Goal: Transaction & Acquisition: Purchase product/service

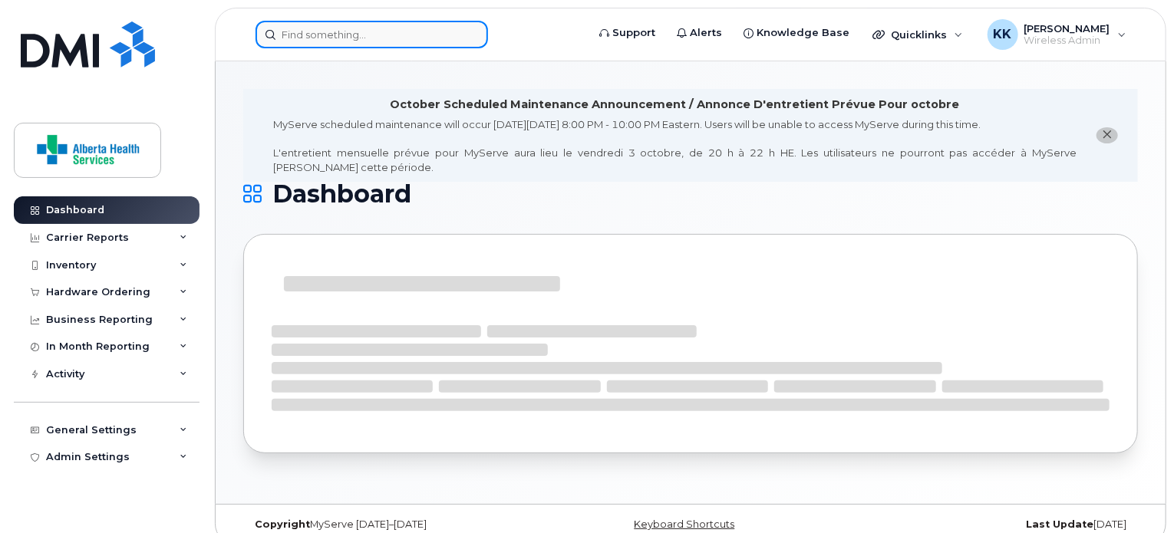
click at [403, 36] on input at bounding box center [372, 35] width 233 height 28
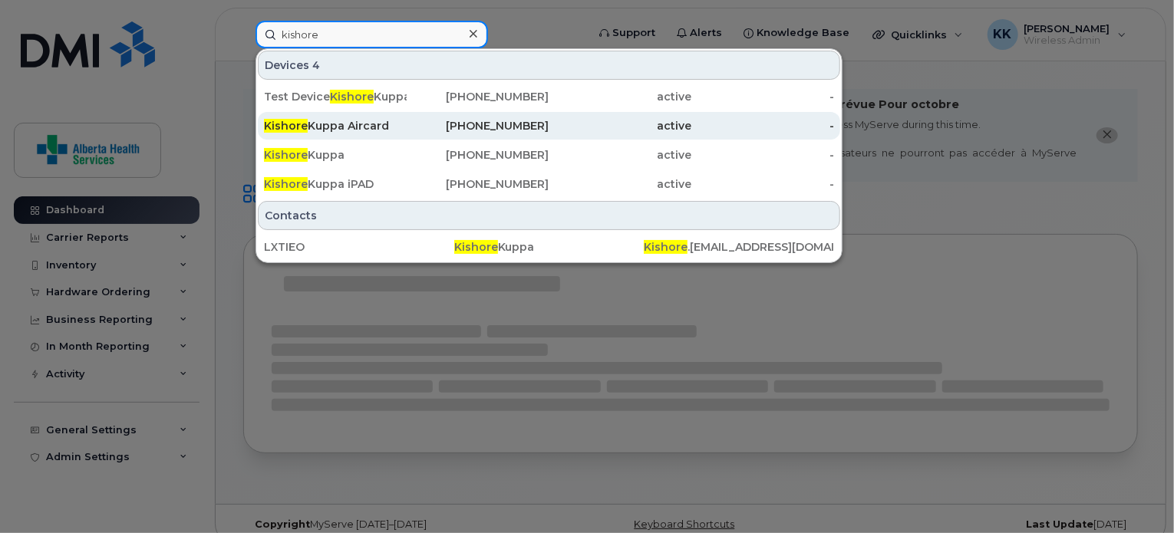
type input "kishore"
click at [385, 131] on div "Kishore Kuppa Aircard" at bounding box center [335, 125] width 143 height 15
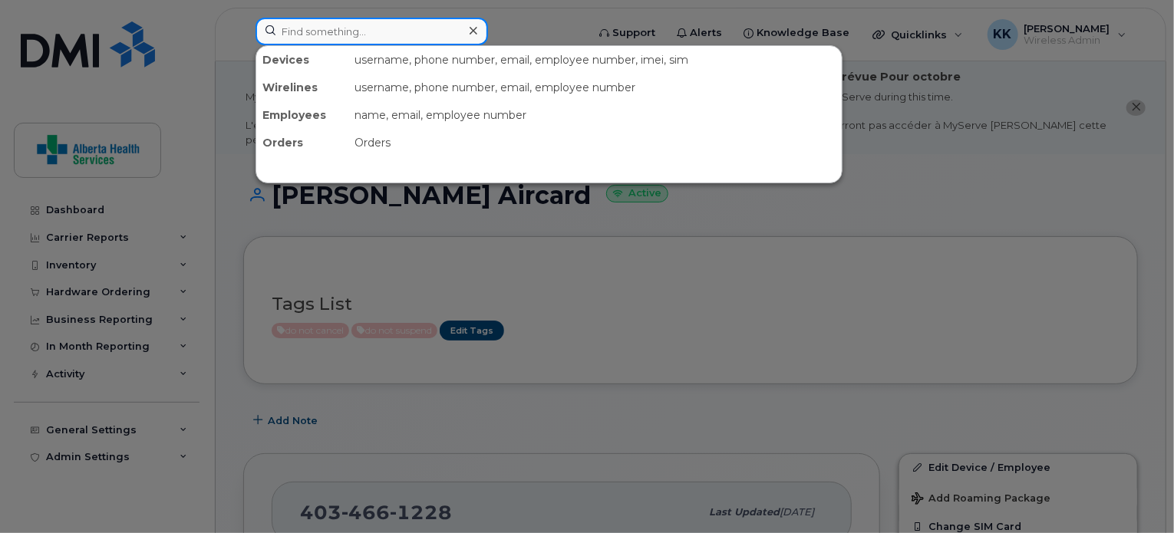
click at [381, 36] on input at bounding box center [372, 32] width 233 height 28
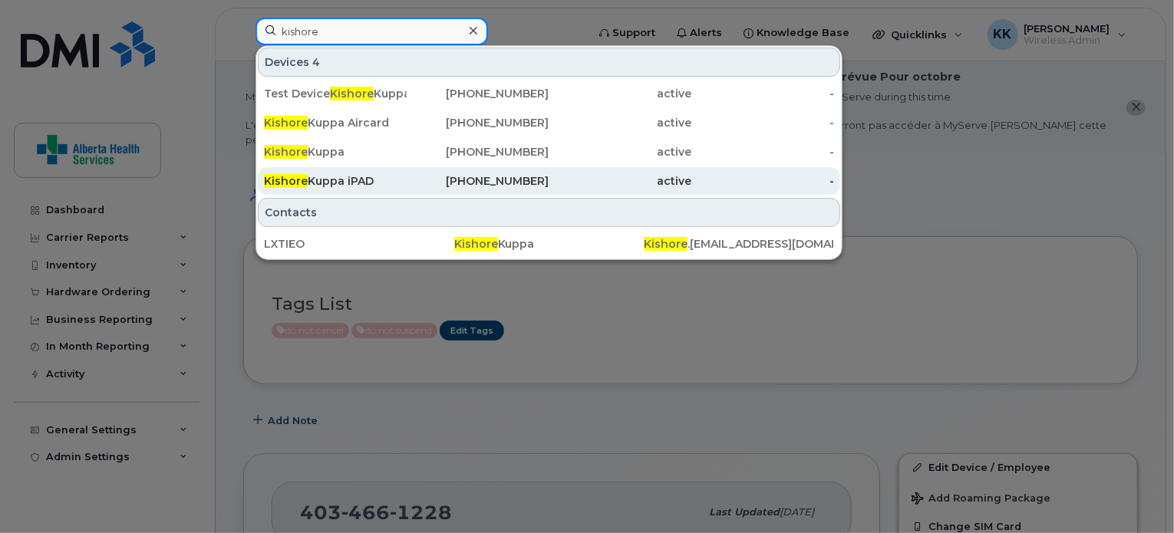
type input "kishore"
click at [342, 178] on div "Kishore Kuppa iPAD" at bounding box center [335, 180] width 143 height 15
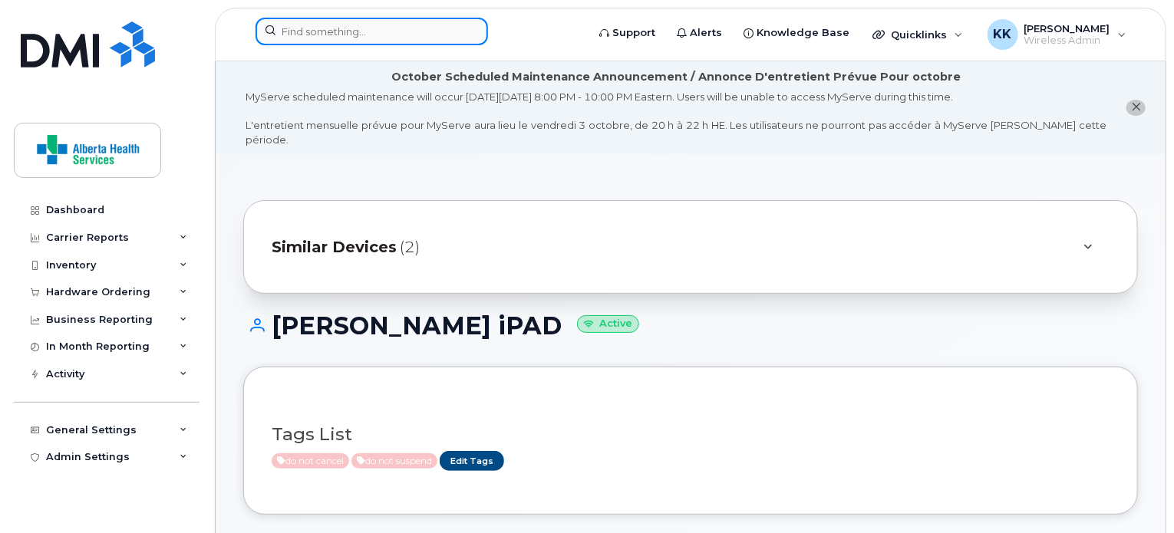
click at [371, 34] on input at bounding box center [372, 32] width 233 height 28
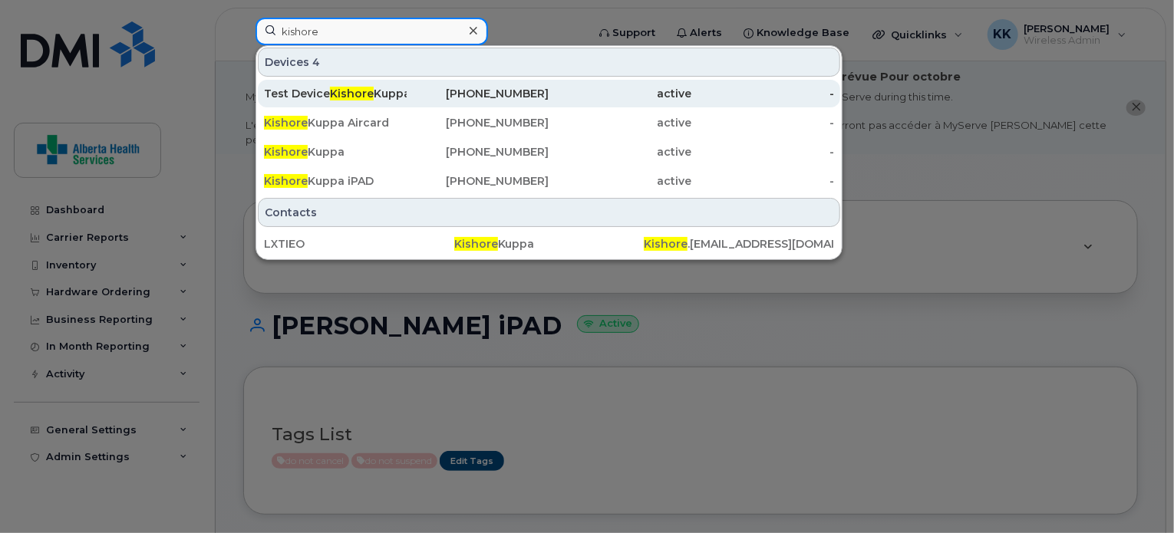
type input "kishore"
click at [364, 92] on span "Kishore" at bounding box center [352, 94] width 44 height 14
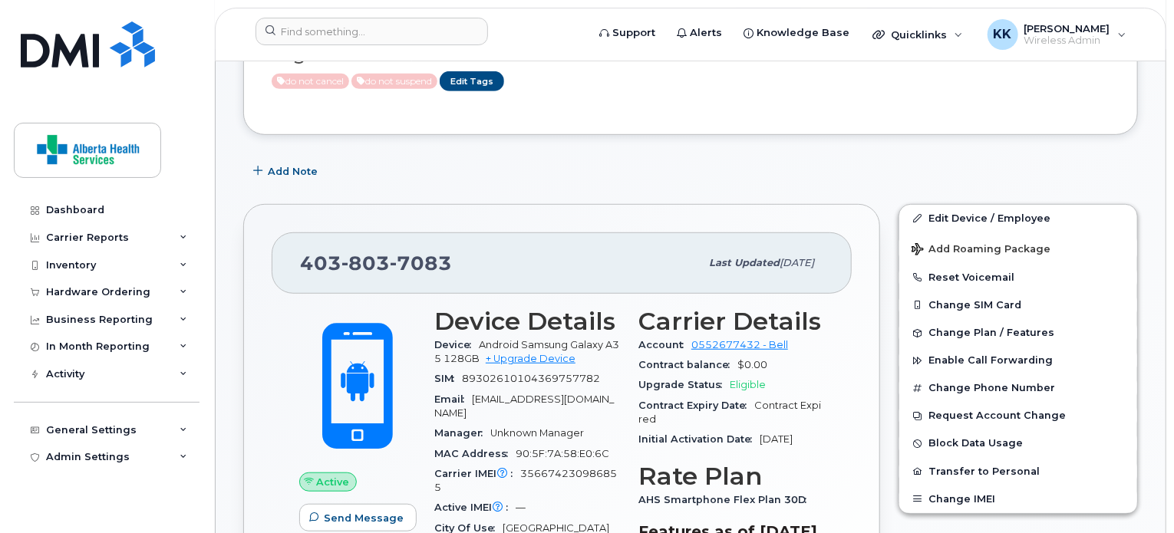
scroll to position [384, 0]
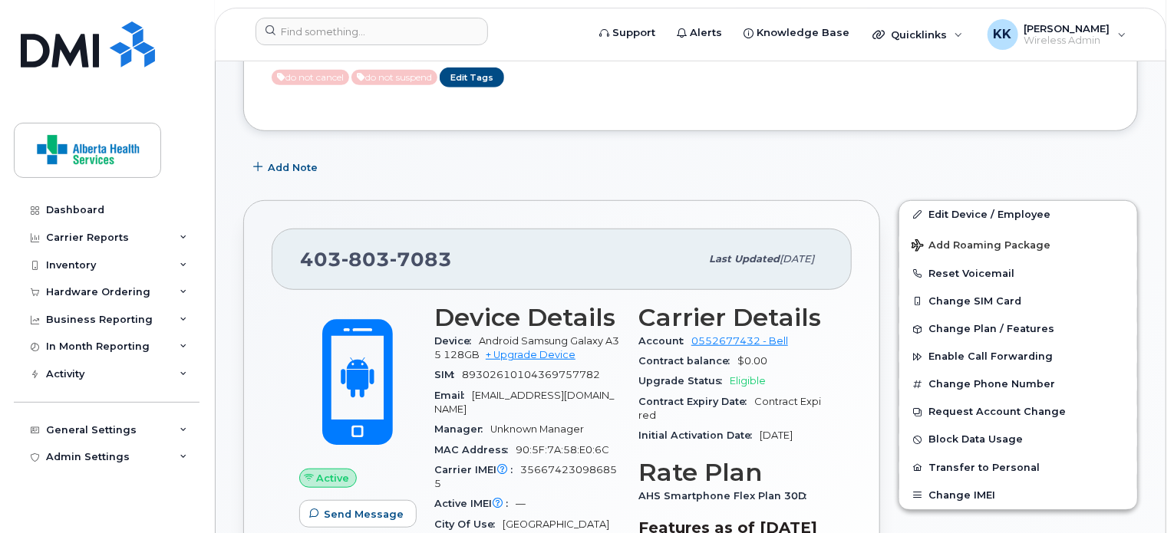
click at [620, 371] on div "Device Details Device Android Samsung Galaxy A35 128GB + Upgrade Device SIM 893…" at bounding box center [527, 446] width 204 height 302
click at [528, 349] on link "+ Upgrade Device" at bounding box center [531, 355] width 90 height 12
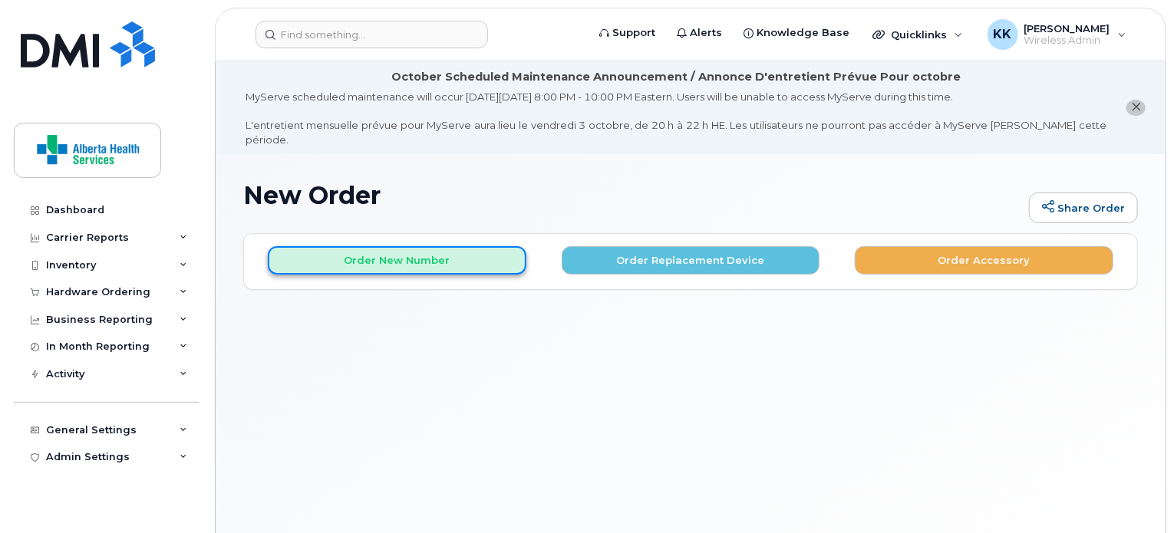
click at [421, 248] on button "Order New Number" at bounding box center [397, 260] width 259 height 28
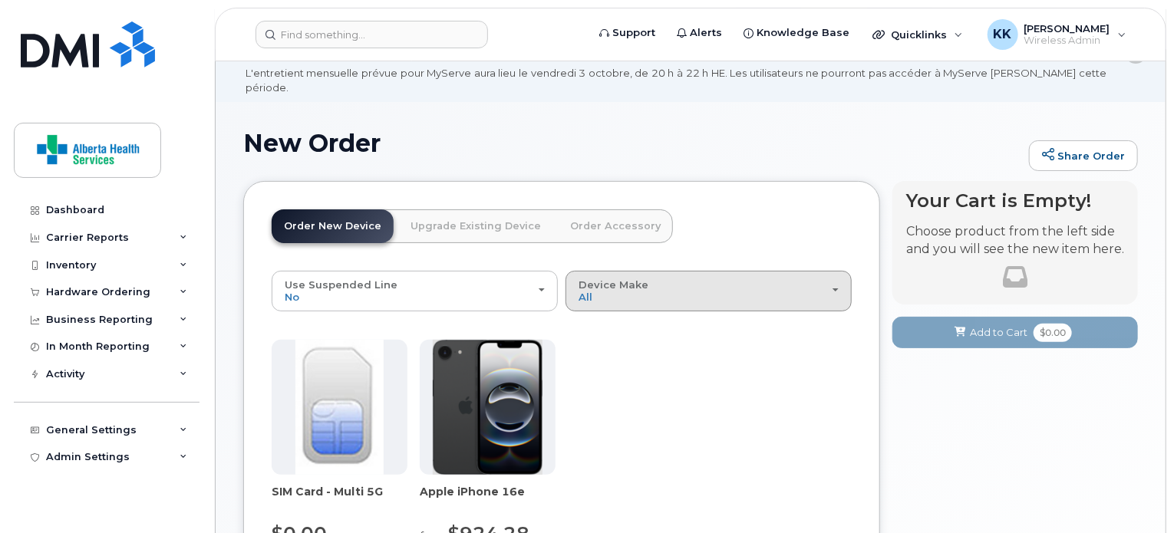
scroll to position [51, 0]
click at [687, 280] on div "Device Make All iPhone" at bounding box center [709, 292] width 260 height 24
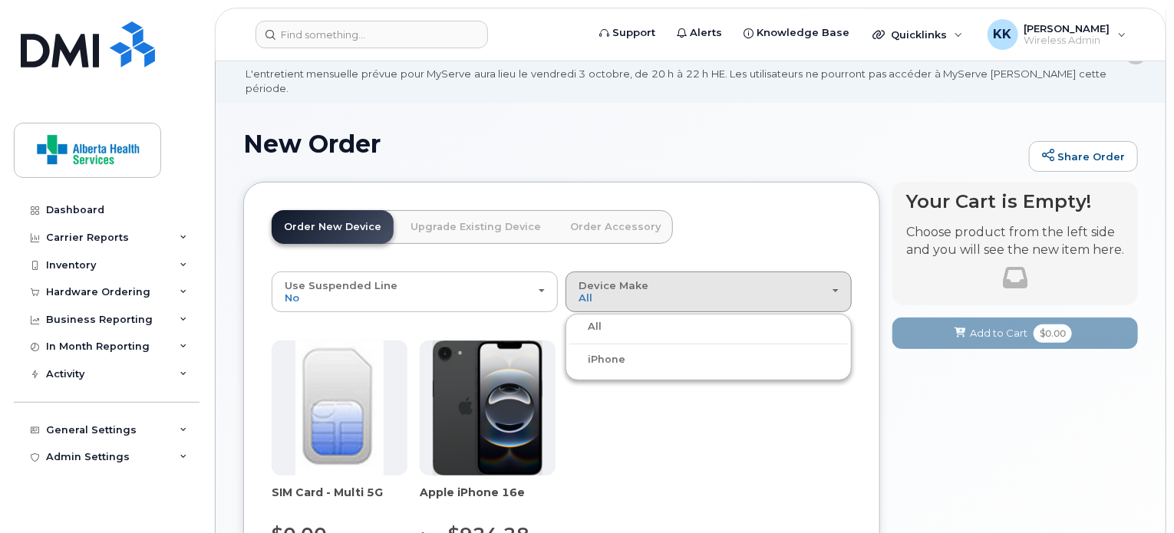
click at [646, 322] on ul "All iPhone" at bounding box center [709, 347] width 286 height 67
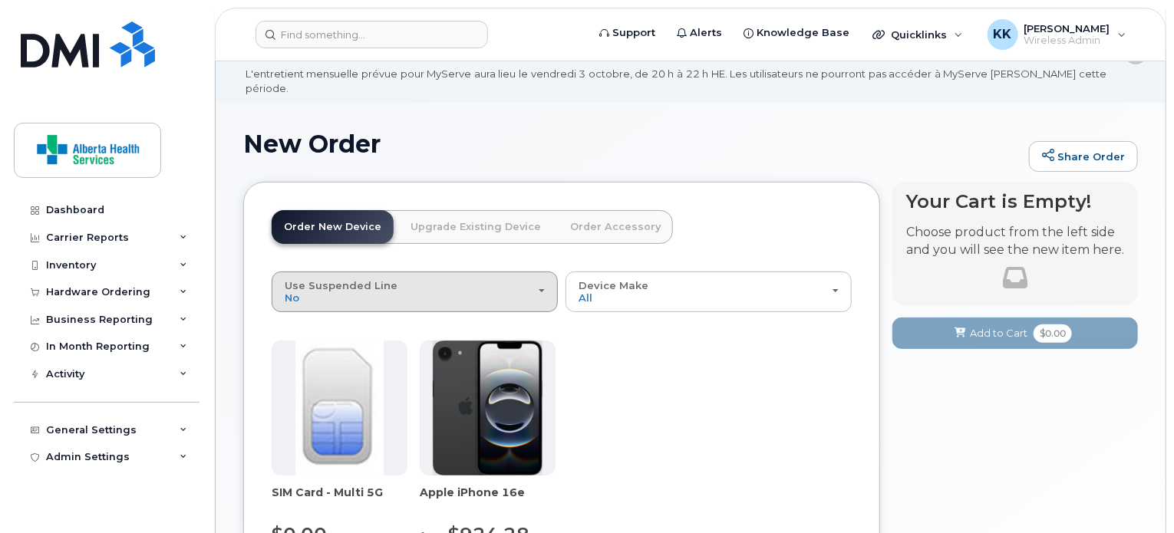
click at [489, 288] on div "Use Suspended Line No" at bounding box center [415, 292] width 260 height 24
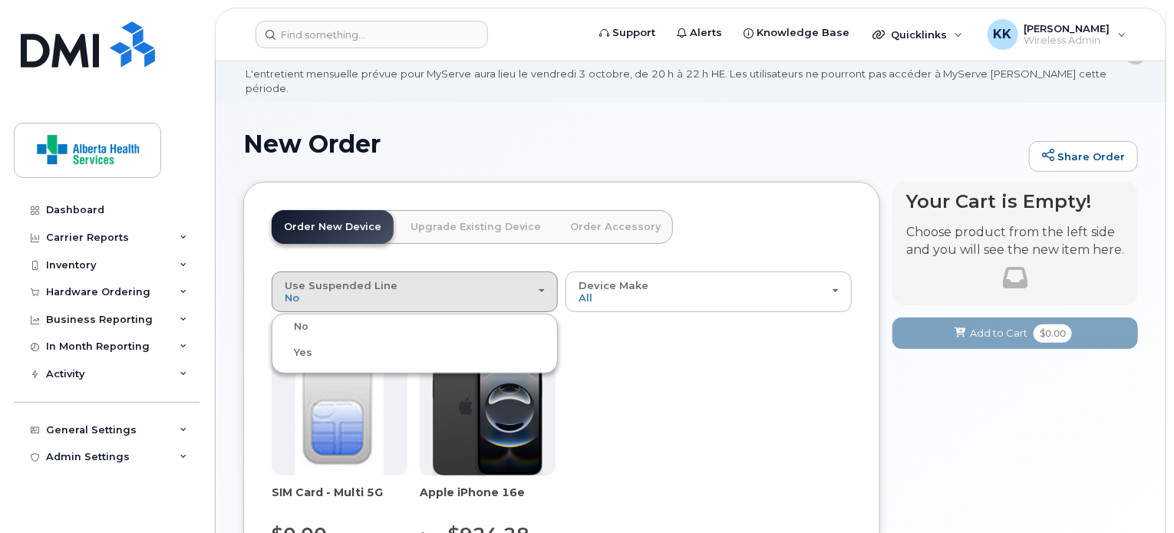
click at [298, 318] on label "No" at bounding box center [292, 327] width 33 height 18
click at [0, 0] on input "No" at bounding box center [0, 0] width 0 height 0
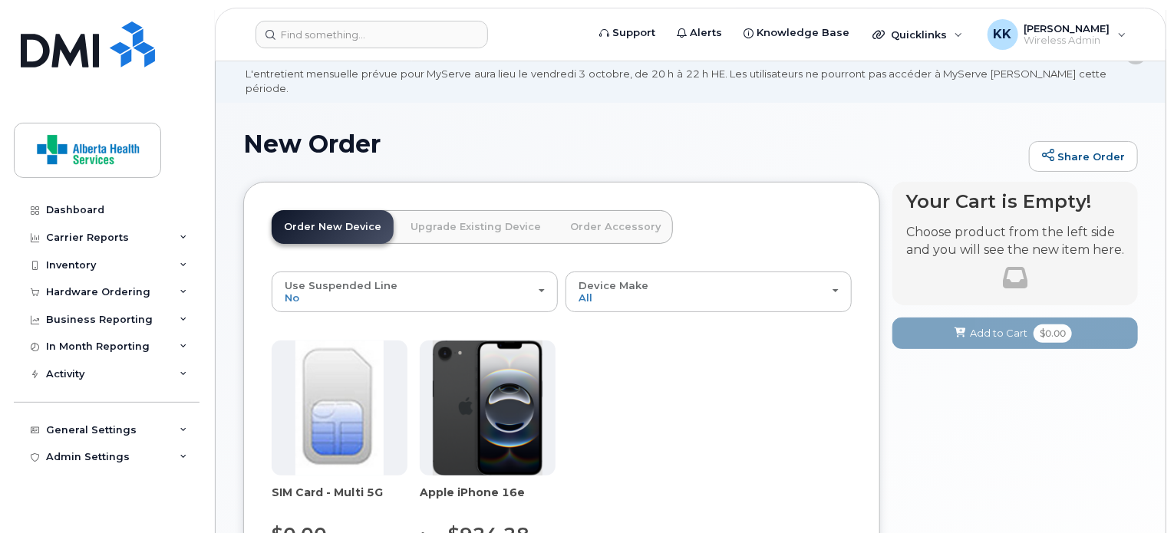
click at [427, 239] on div "Order New Device Upgrade Existing Device Order Accessory Order new device and n…" at bounding box center [472, 240] width 401 height 61
click at [448, 210] on link "Upgrade Existing Device" at bounding box center [475, 227] width 155 height 34
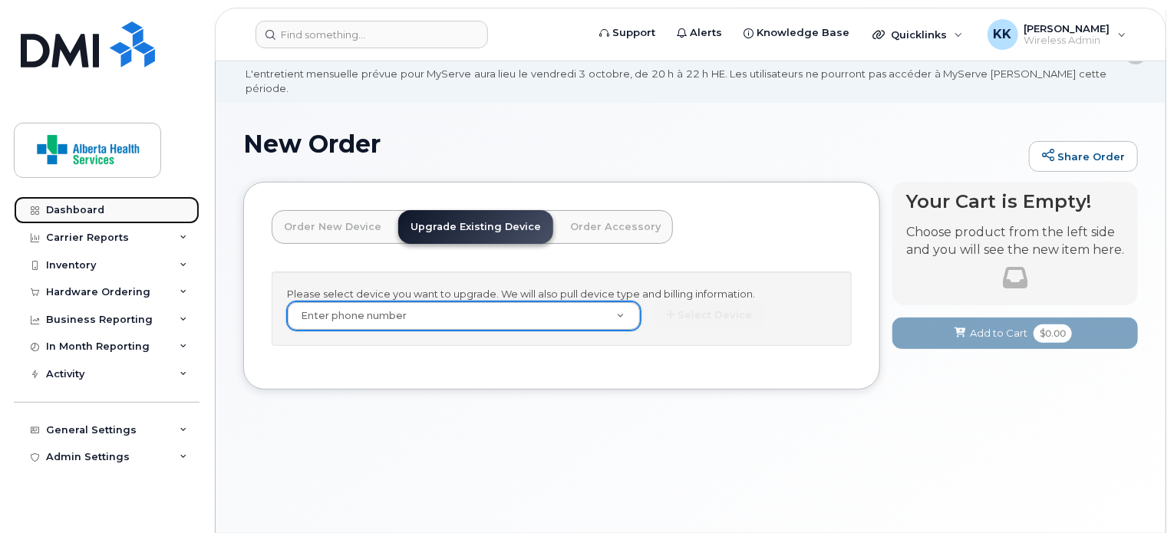
click at [84, 215] on div "Dashboard" at bounding box center [75, 210] width 58 height 12
click at [73, 213] on div "Dashboard" at bounding box center [75, 210] width 58 height 12
